Goal: Information Seeking & Learning: Find contact information

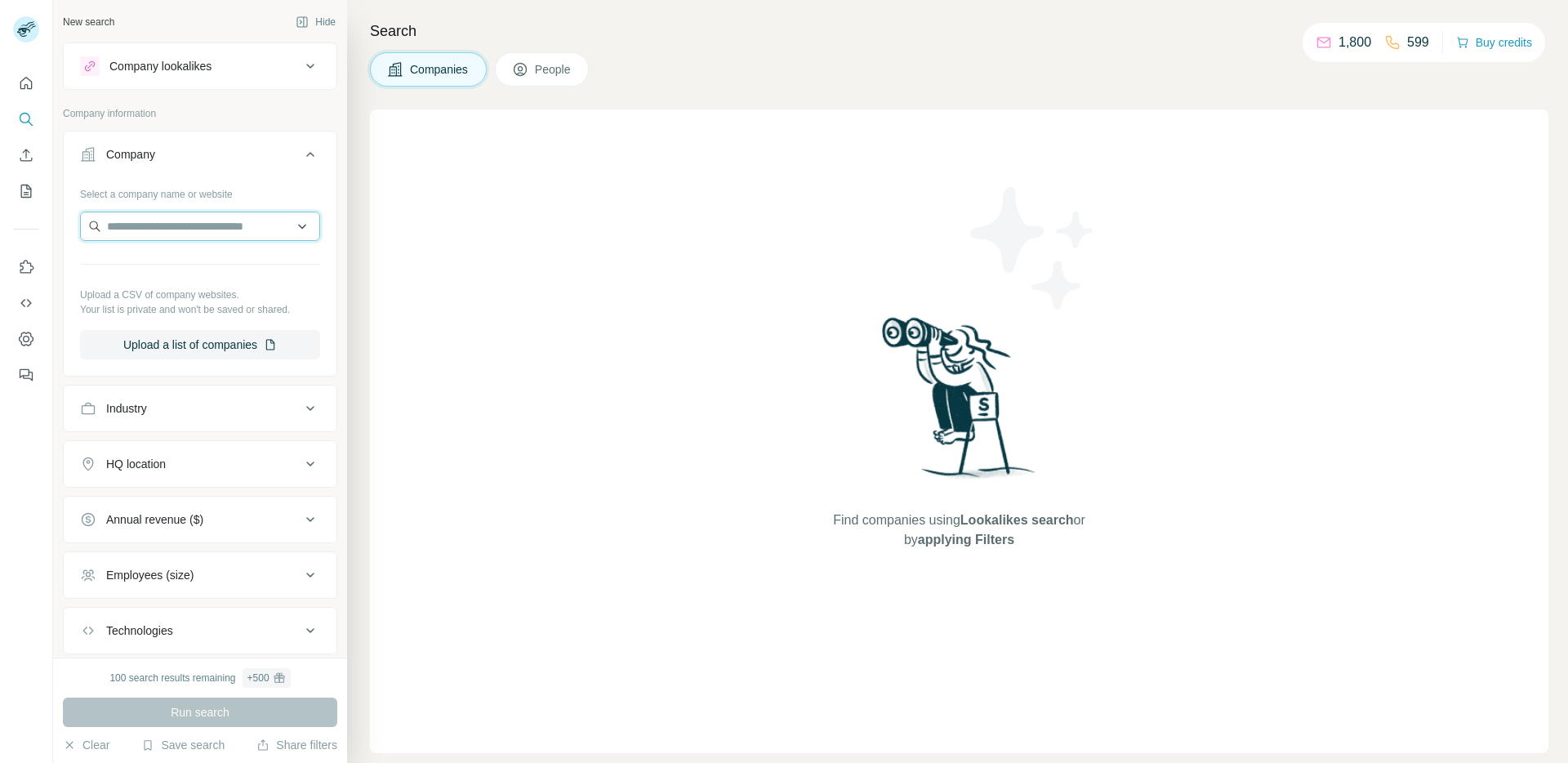
drag, startPoint x: 0, startPoint y: 0, endPoint x: 152, endPoint y: 216, distance: 264.1
click at [151, 213] on input "text" at bounding box center [200, 226] width 241 height 29
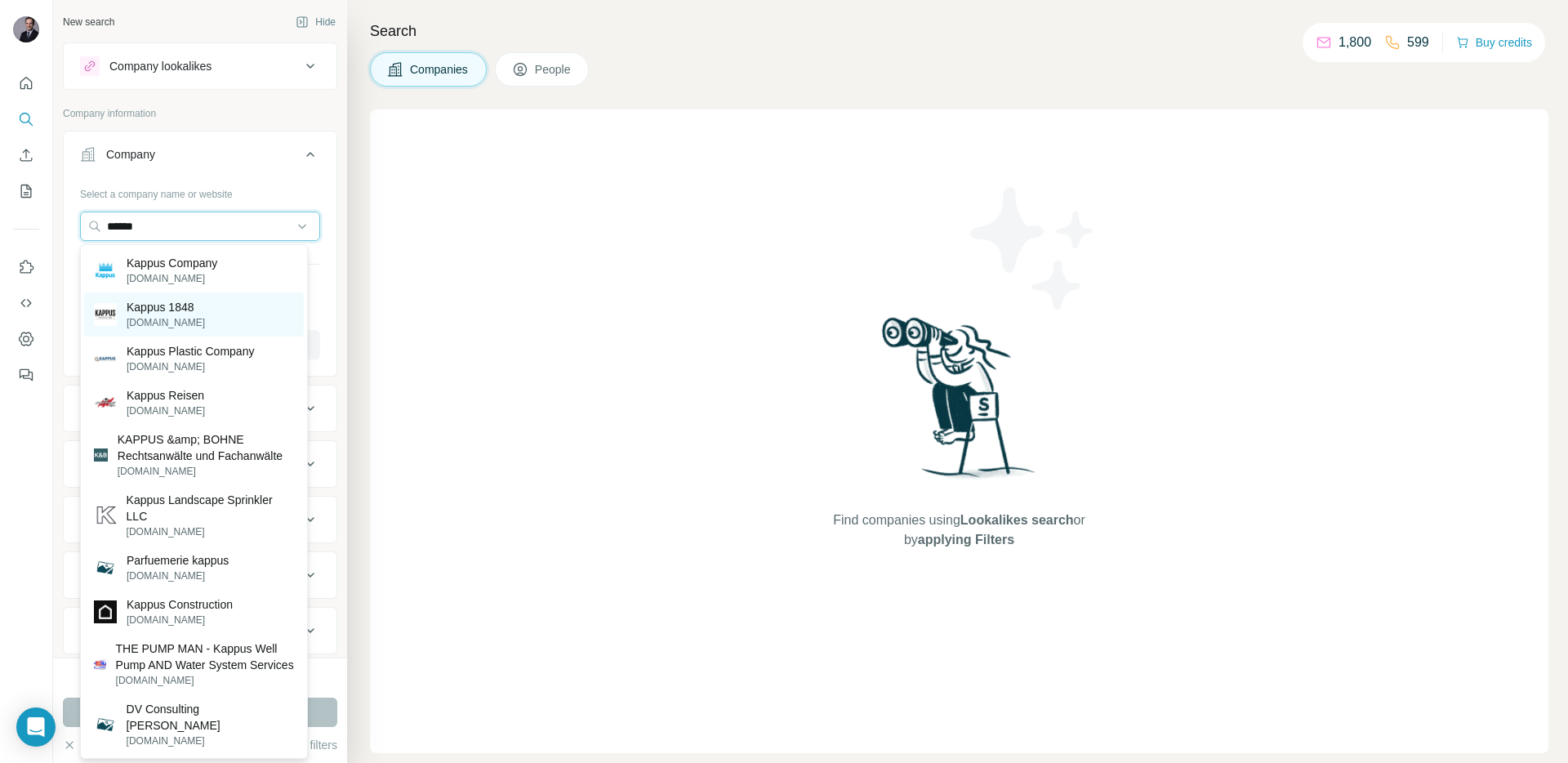
type input "******"
click at [192, 293] on div "Kappus 1848 [DOMAIN_NAME]" at bounding box center [194, 315] width 219 height 44
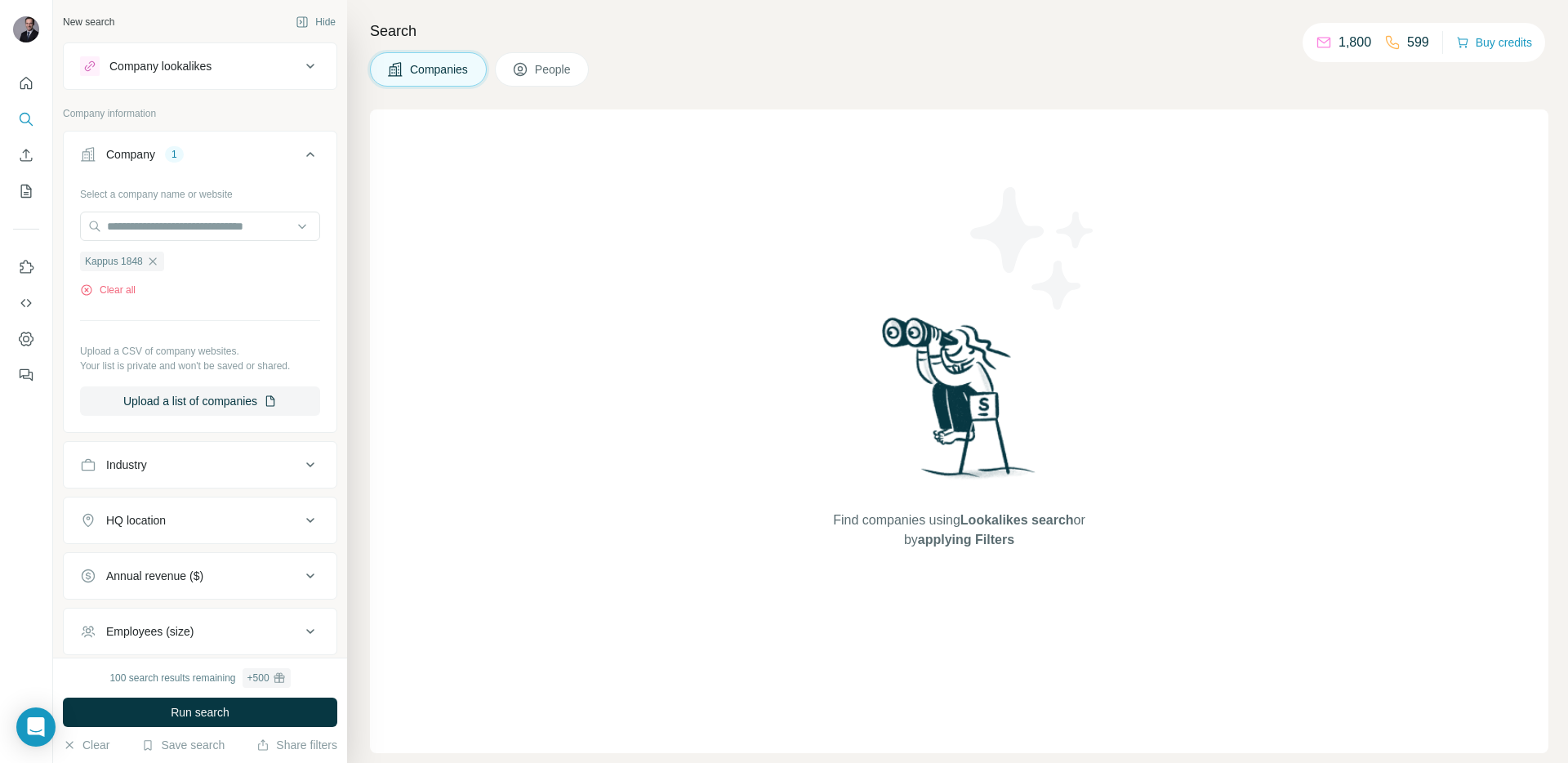
scroll to position [11, 0]
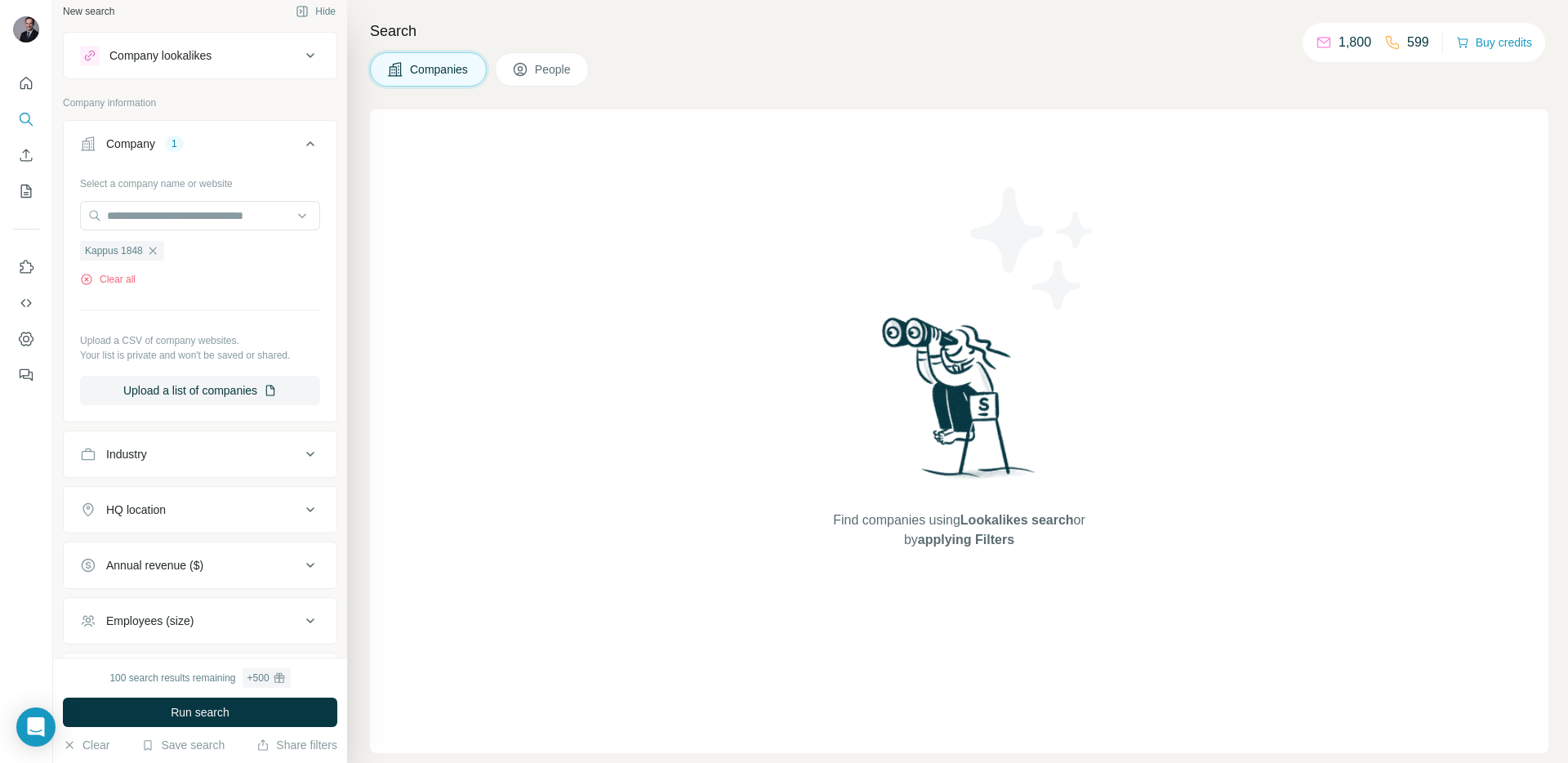
drag, startPoint x: 489, startPoint y: 71, endPoint x: 509, endPoint y: 67, distance: 20.4
click at [493, 71] on div "Companies People" at bounding box center [479, 69] width 218 height 34
click at [513, 67] on button "People" at bounding box center [542, 69] width 95 height 34
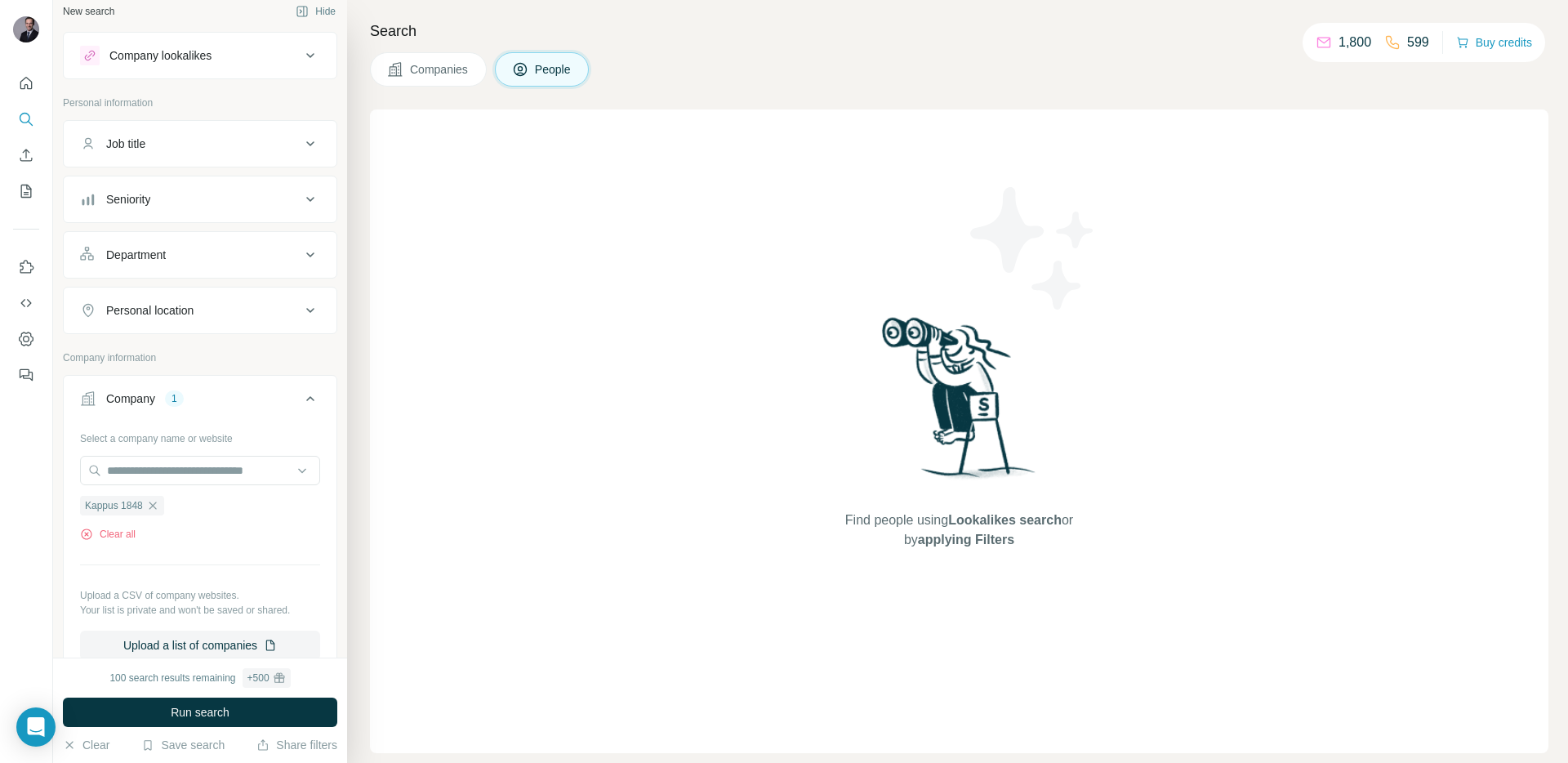
click at [439, 70] on span "Companies" at bounding box center [440, 70] width 60 height 17
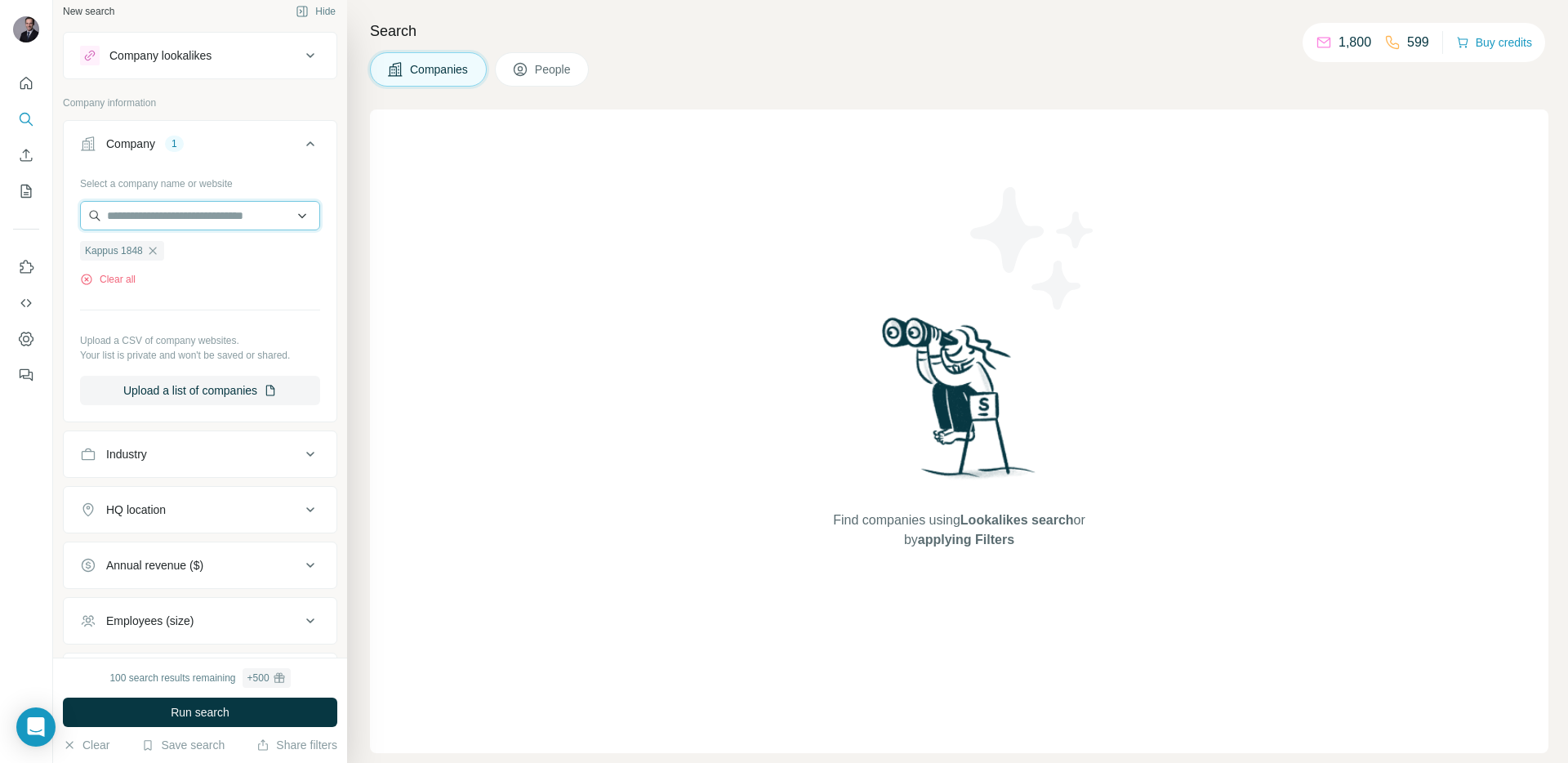
click at [200, 215] on input "text" at bounding box center [200, 216] width 241 height 29
click at [232, 713] on button "Run search" at bounding box center [200, 713] width 274 height 29
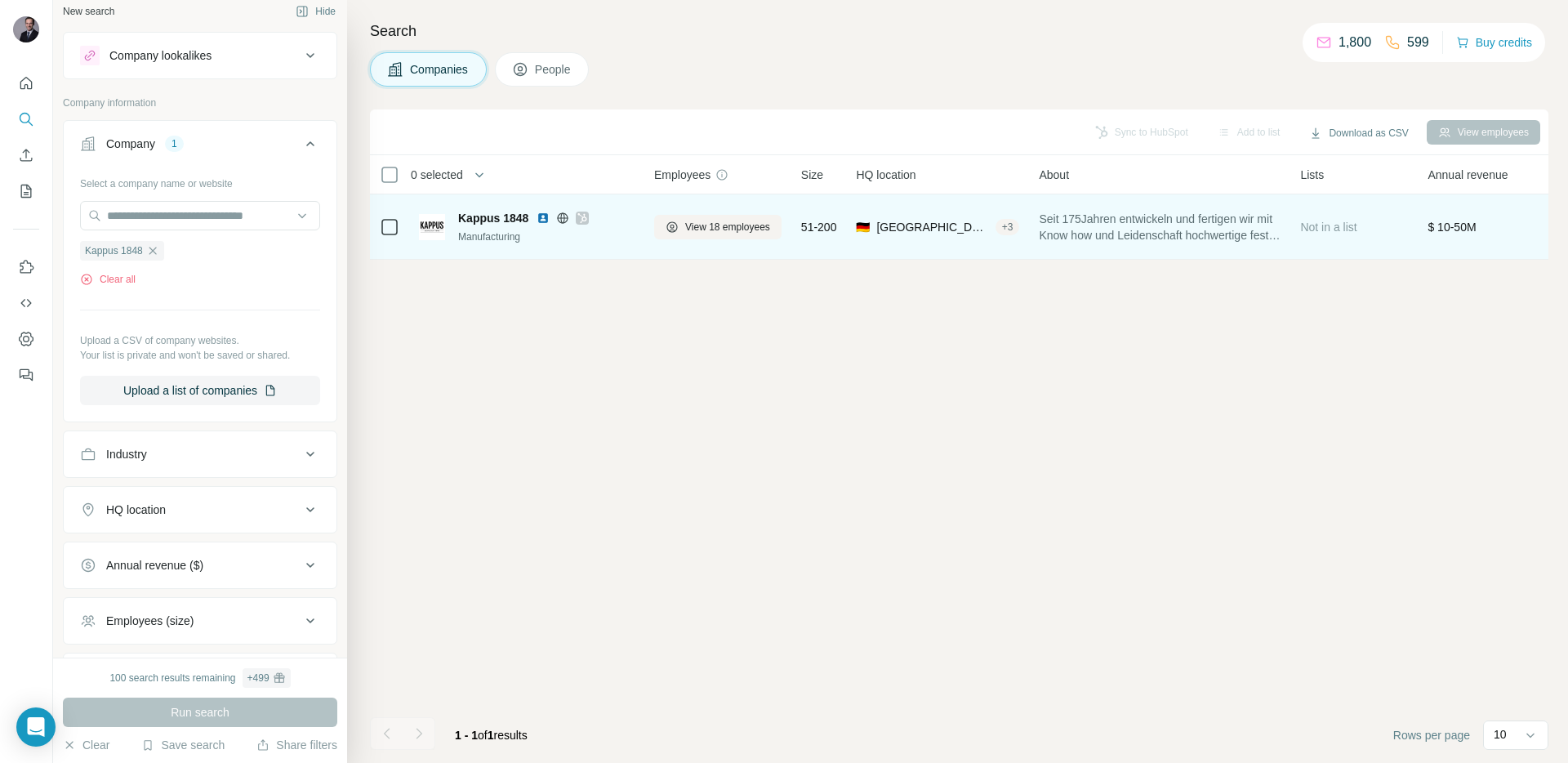
click at [504, 217] on span "Kappus 1848" at bounding box center [493, 219] width 71 height 17
click at [725, 219] on span "View 18 employees" at bounding box center [727, 227] width 85 height 15
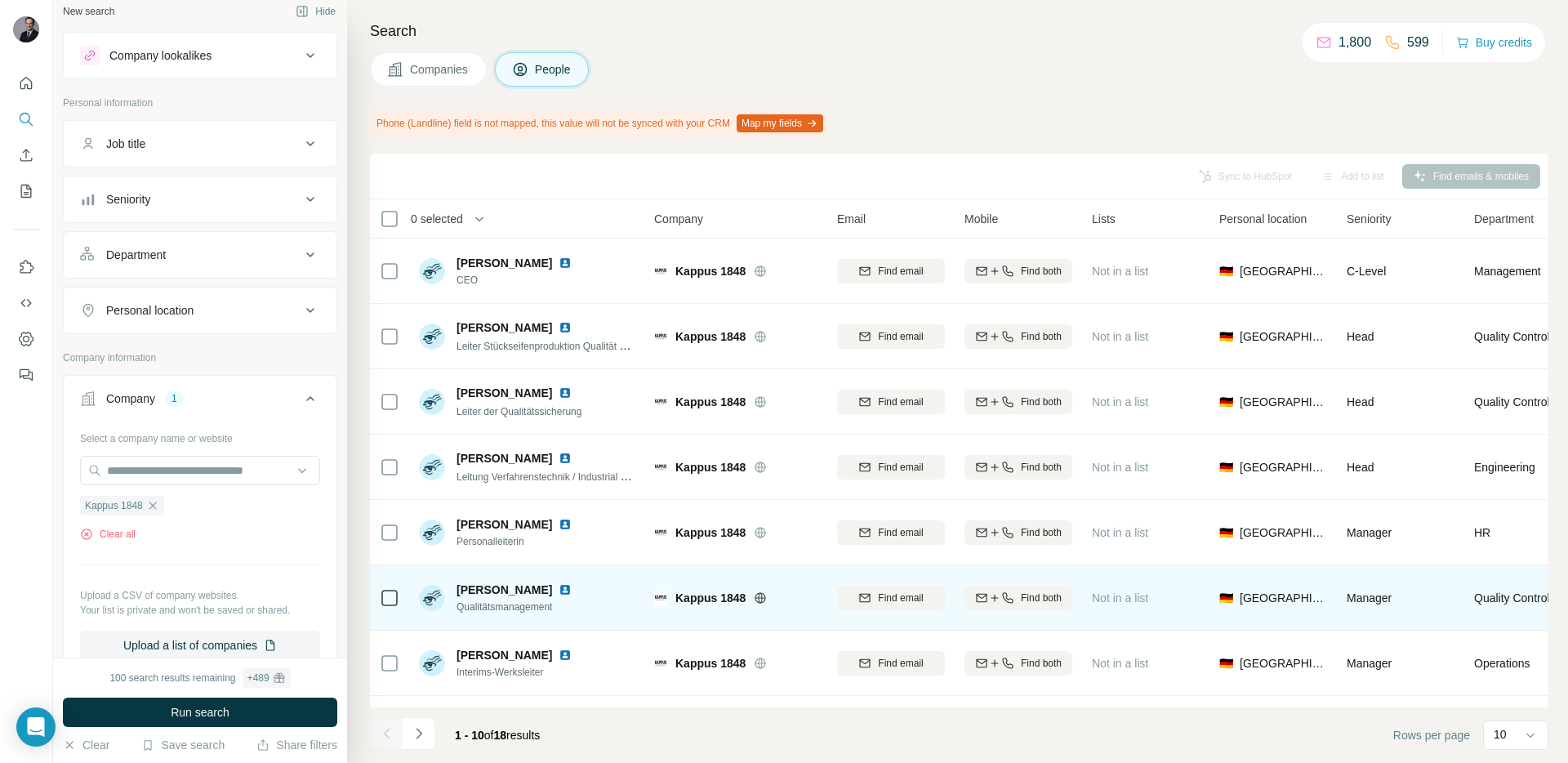
scroll to position [194, 0]
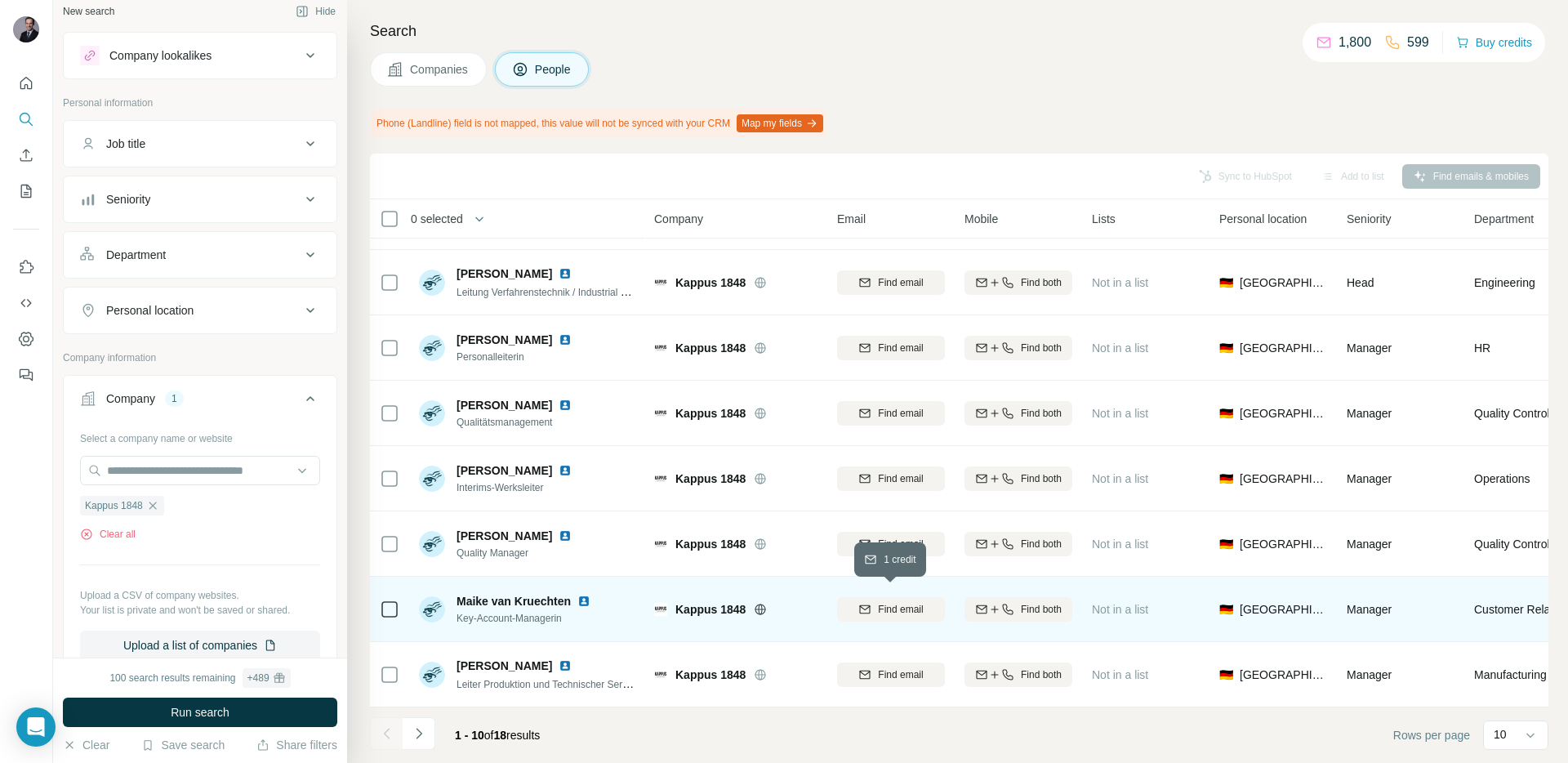
click at [927, 607] on div "Find email" at bounding box center [890, 610] width 107 height 15
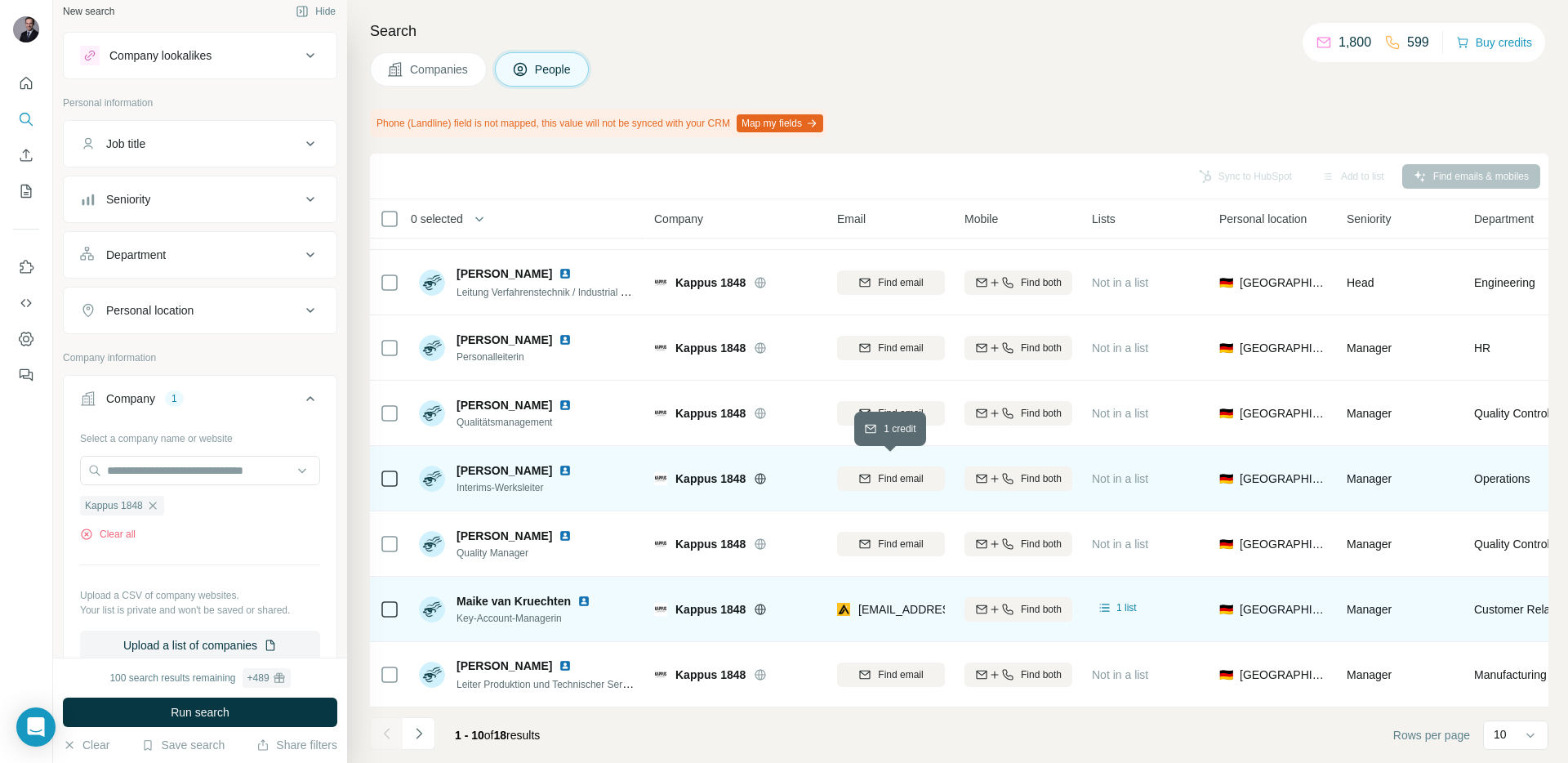
click at [907, 471] on span "Find email" at bounding box center [900, 478] width 45 height 15
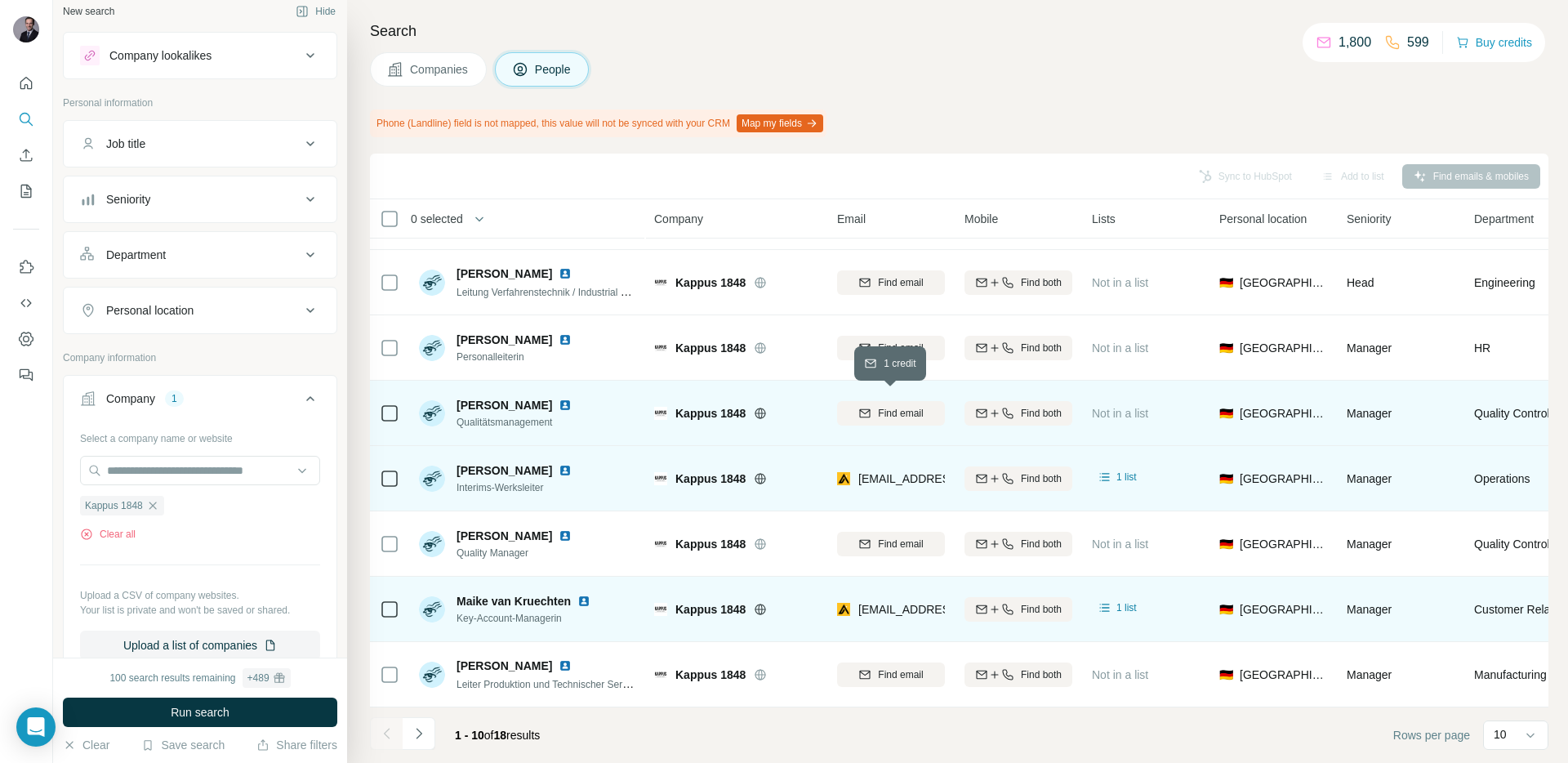
click at [897, 408] on span "Find email" at bounding box center [900, 413] width 45 height 15
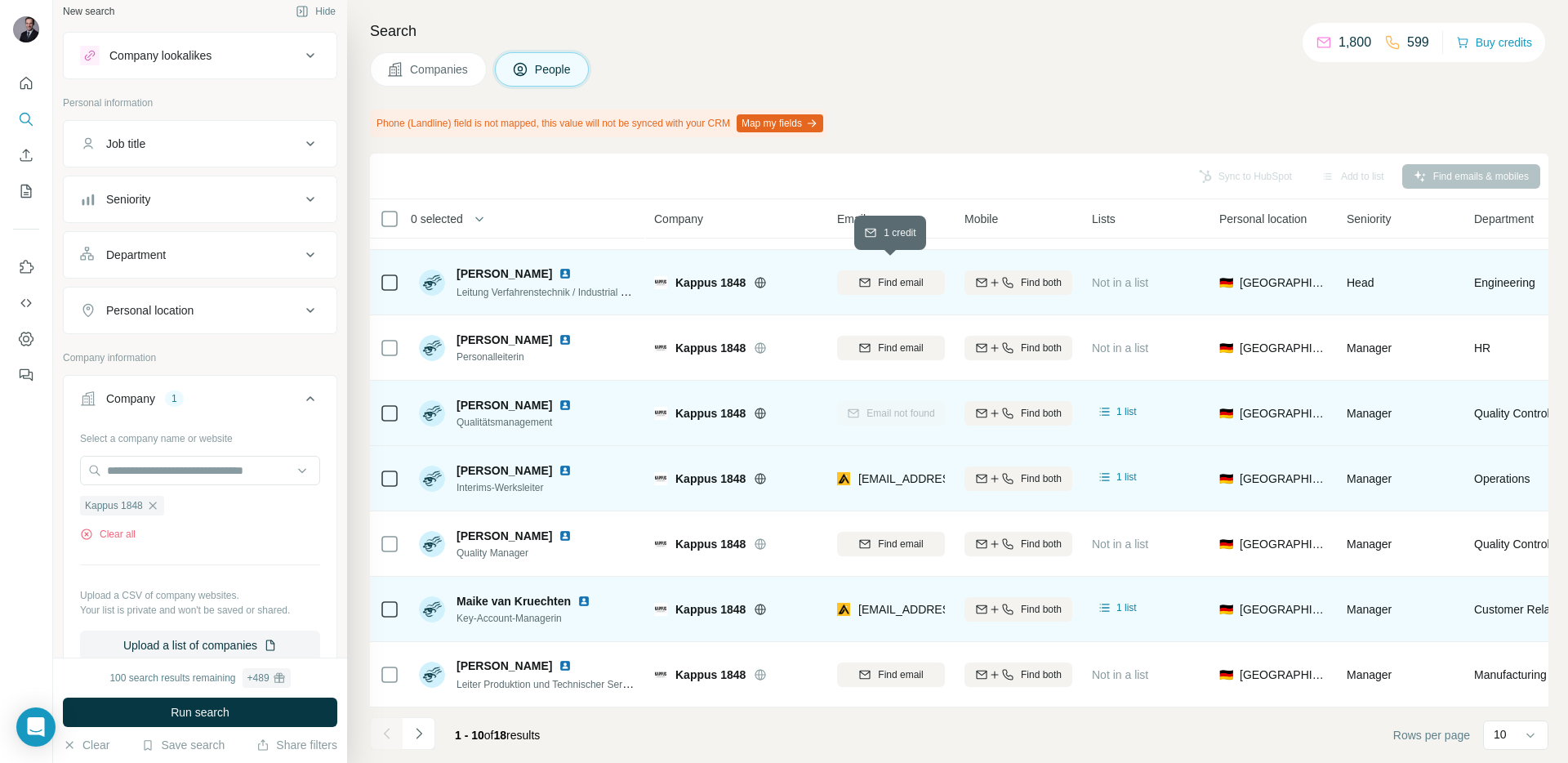
click at [900, 275] on span "Find email" at bounding box center [900, 283] width 45 height 15
